Goal: Find specific page/section: Find specific page/section

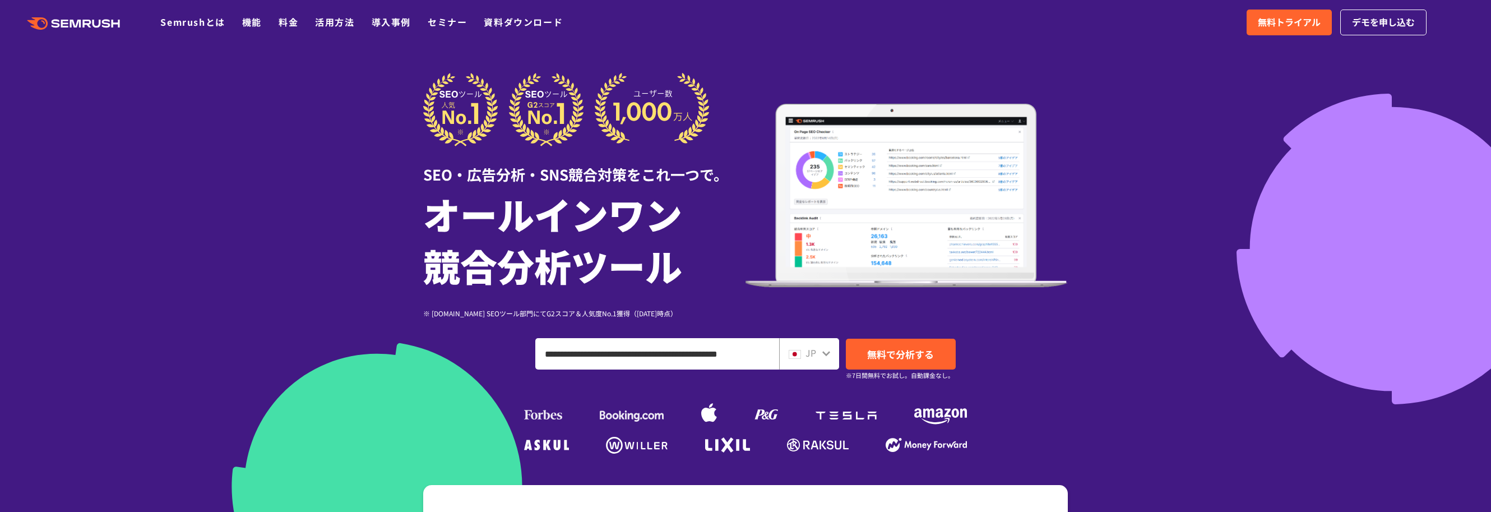
click at [668, 351] on input "**********" at bounding box center [657, 354] width 243 height 30
paste input "ドメイン、キーワードまたはURLを入力してください"
type input "**********"
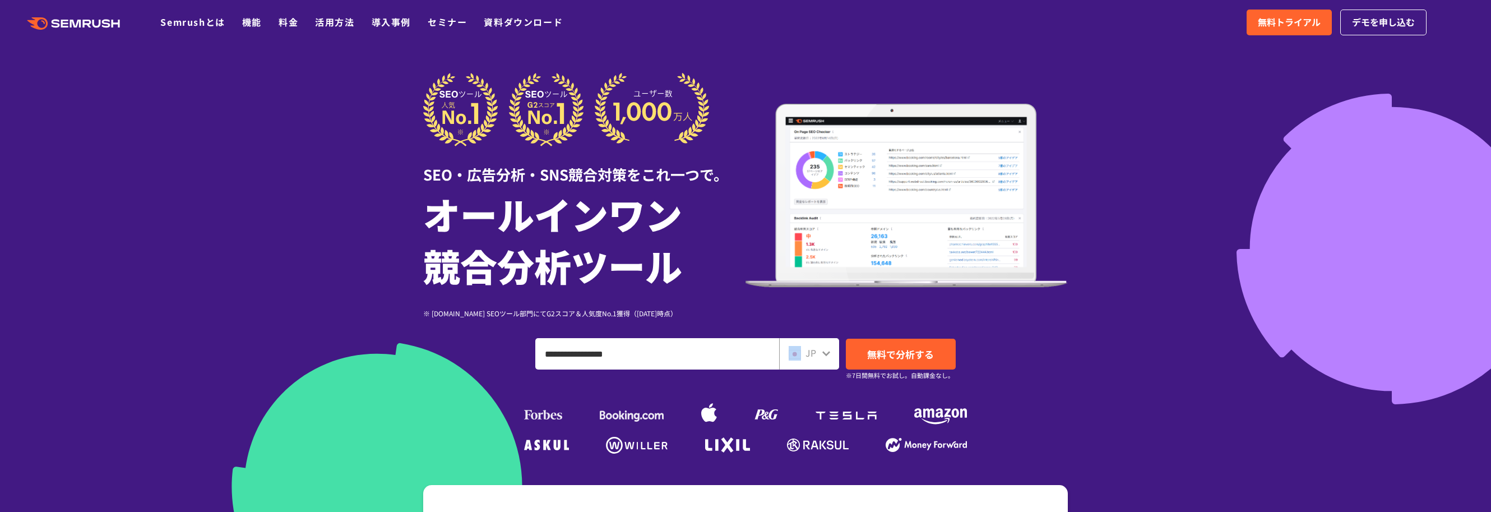
click at [804, 355] on div "JP" at bounding box center [807, 353] width 36 height 15
